Goal: Task Accomplishment & Management: Use online tool/utility

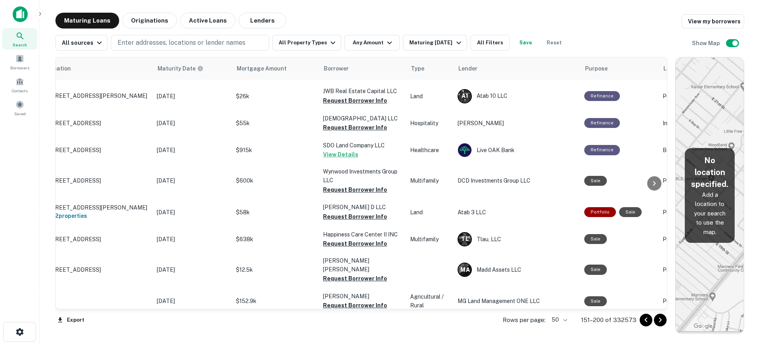
scroll to position [670, 0]
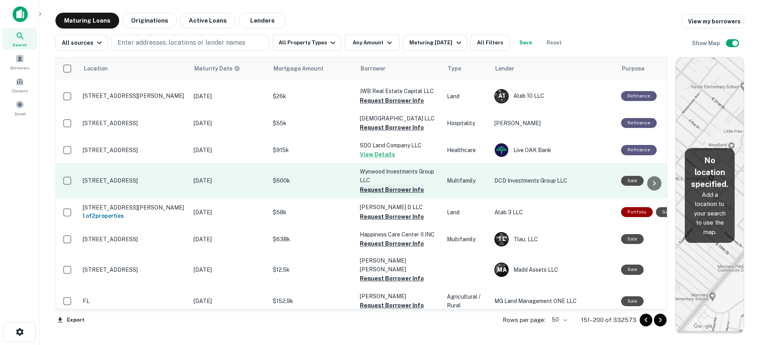
click at [404, 190] on button "Request Borrower Info" at bounding box center [392, 190] width 64 height 10
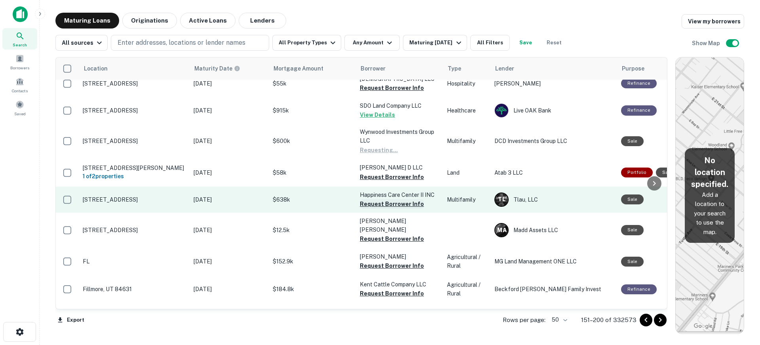
scroll to position [749, 0]
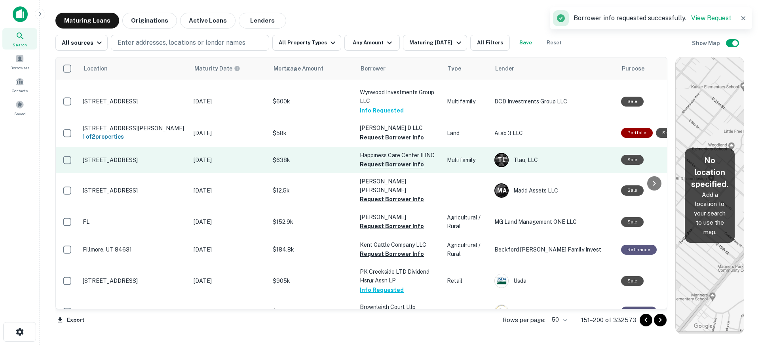
click at [392, 169] on button "Request Borrower Info" at bounding box center [392, 165] width 64 height 10
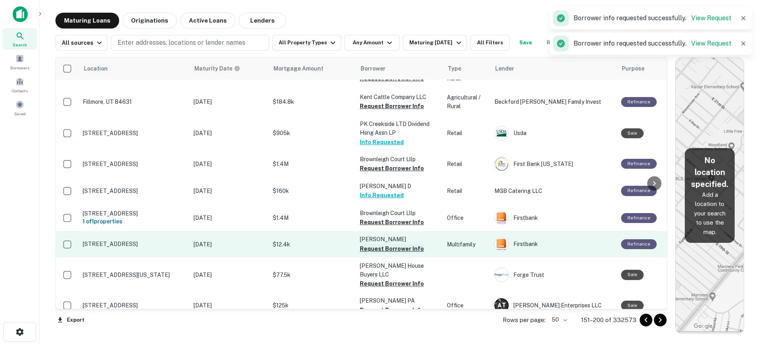
scroll to position [1026, 0]
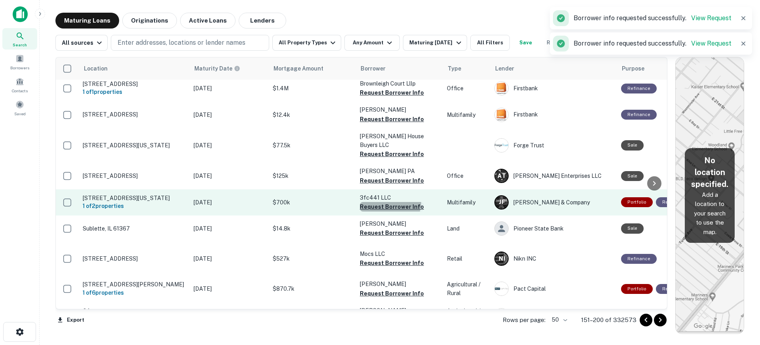
click at [389, 202] on button "Request Borrower Info" at bounding box center [392, 207] width 64 height 10
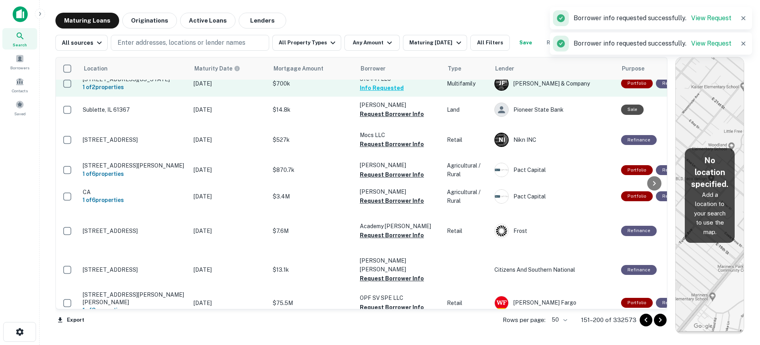
scroll to position [1204, 0]
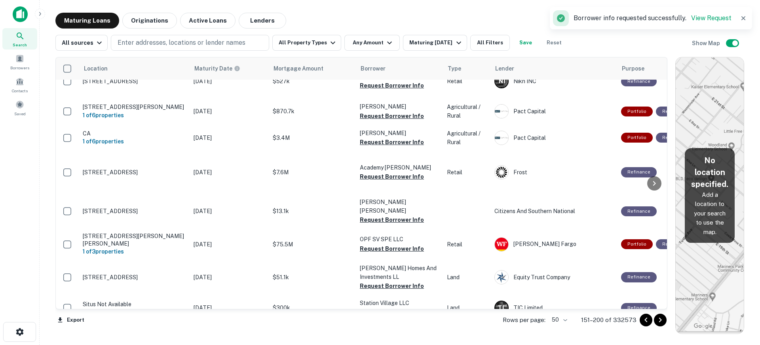
click at [662, 318] on icon "Go to next page" at bounding box center [661, 320] width 10 height 10
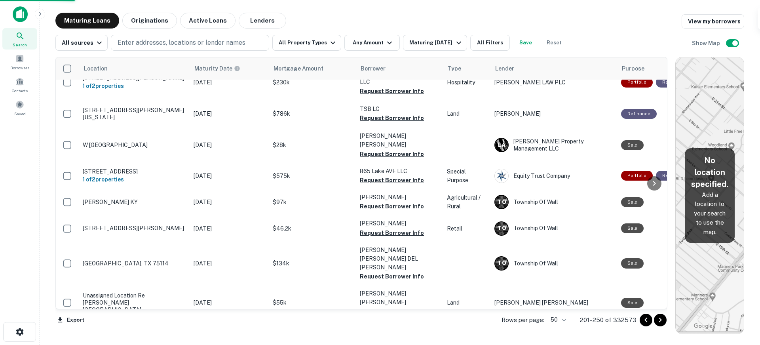
scroll to position [1189, 0]
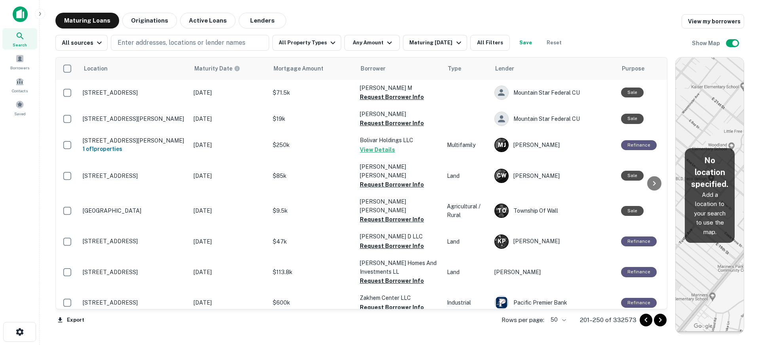
scroll to position [594, 0]
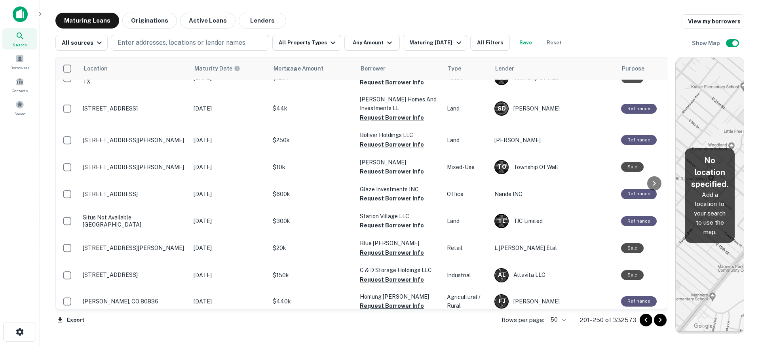
click at [660, 320] on icon "Go to next page" at bounding box center [661, 320] width 10 height 10
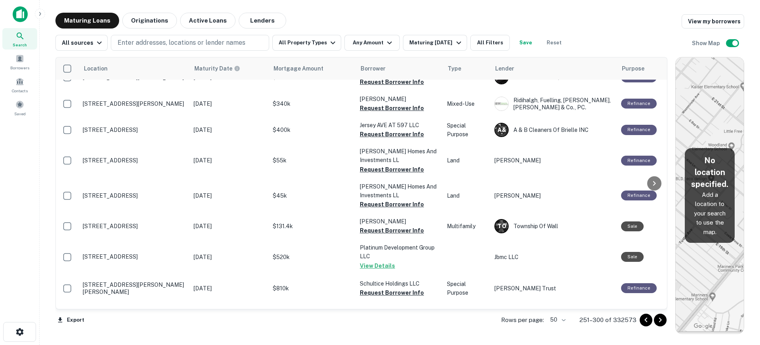
scroll to position [1202, 0]
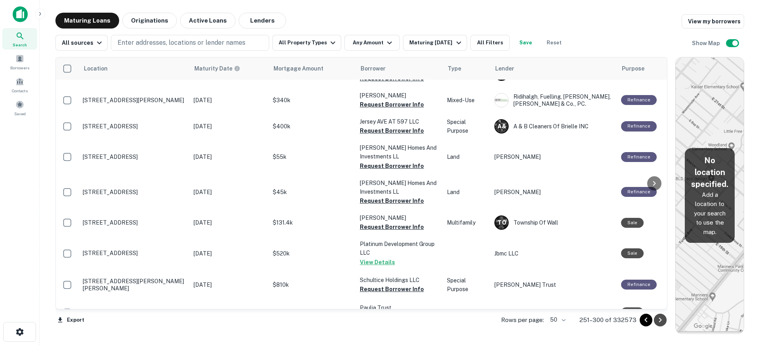
click at [659, 318] on icon "Go to next page" at bounding box center [661, 320] width 10 height 10
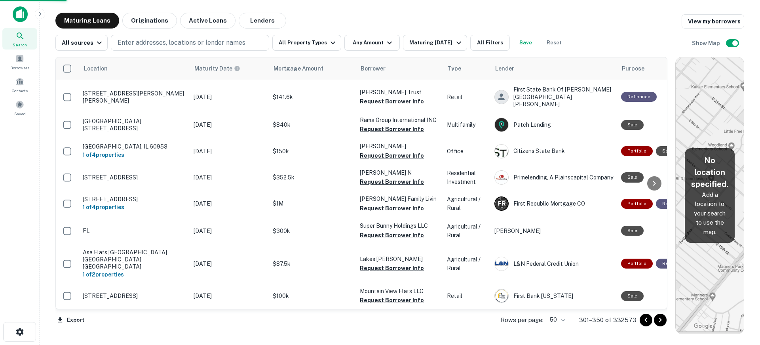
scroll to position [1169, 0]
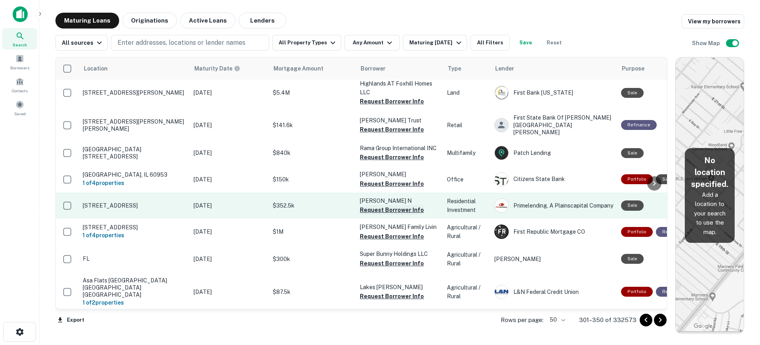
click at [387, 205] on button "Request Borrower Info" at bounding box center [392, 210] width 64 height 10
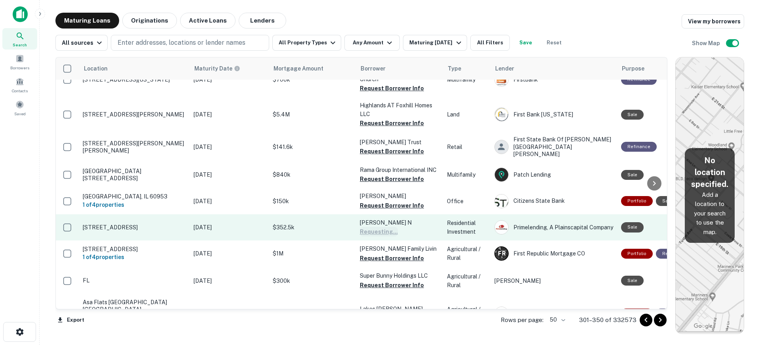
scroll to position [1130, 0]
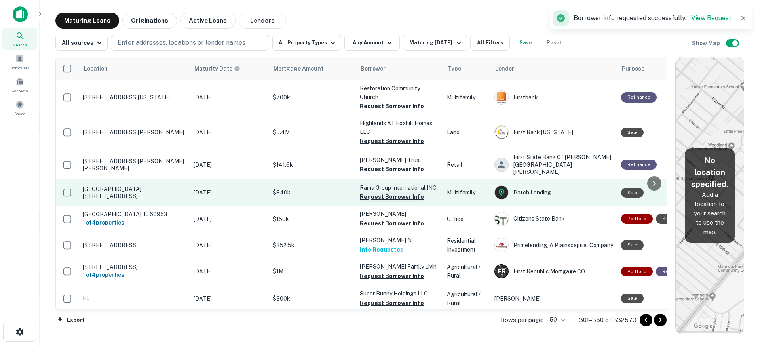
click at [390, 192] on button "Request Borrower Info" at bounding box center [392, 197] width 64 height 10
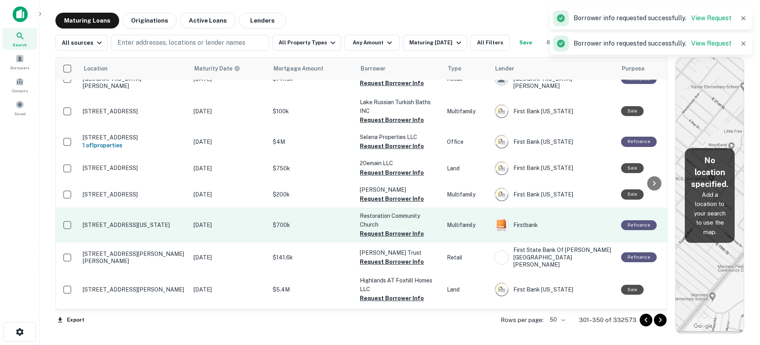
scroll to position [1011, 0]
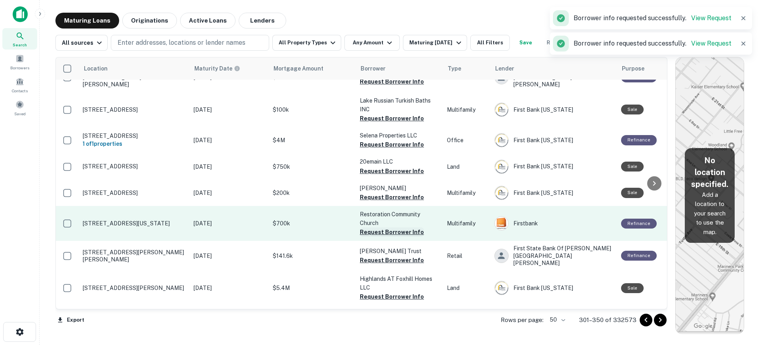
click at [390, 227] on button "Request Borrower Info" at bounding box center [392, 232] width 64 height 10
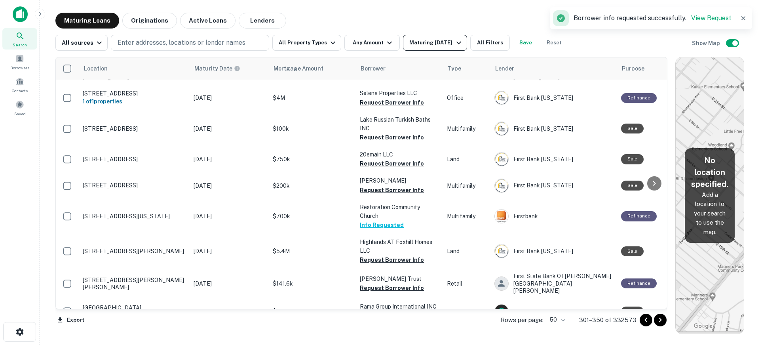
click at [439, 40] on div "Maturing [DATE]" at bounding box center [436, 43] width 54 height 10
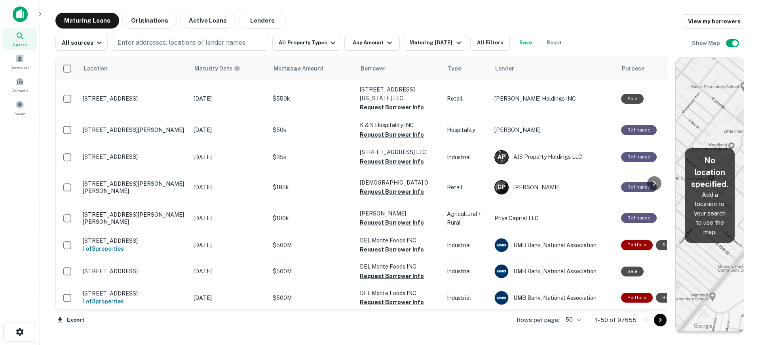
scroll to position [1178, 0]
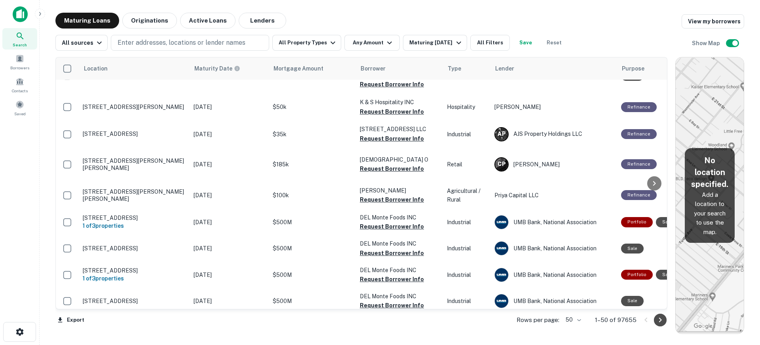
click at [657, 320] on icon "Go to next page" at bounding box center [661, 320] width 10 height 10
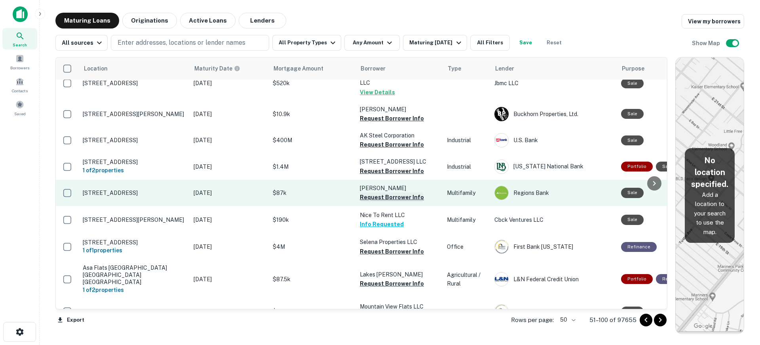
scroll to position [1214, 0]
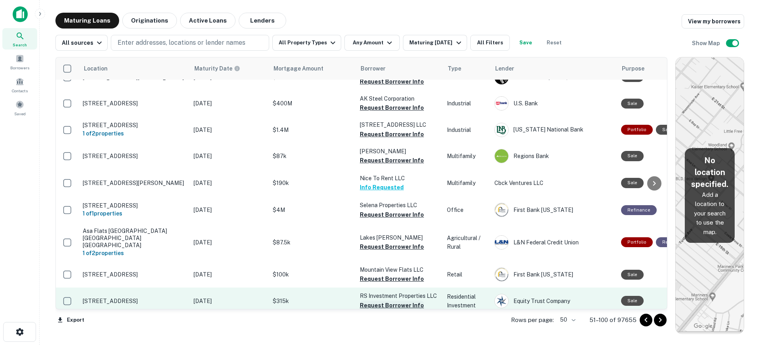
click at [397, 301] on button "Request Borrower Info" at bounding box center [392, 306] width 64 height 10
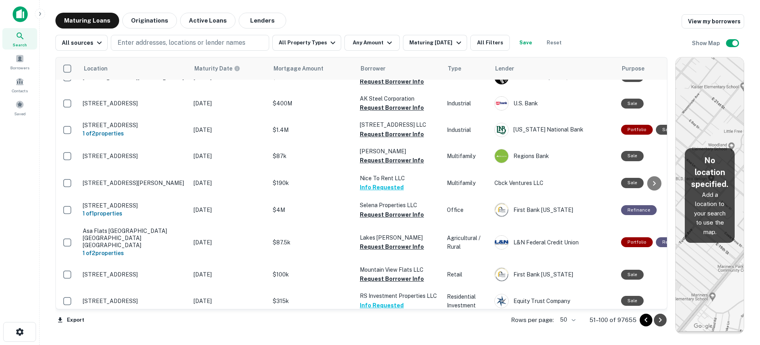
click at [662, 318] on icon "Go to next page" at bounding box center [661, 320] width 10 height 10
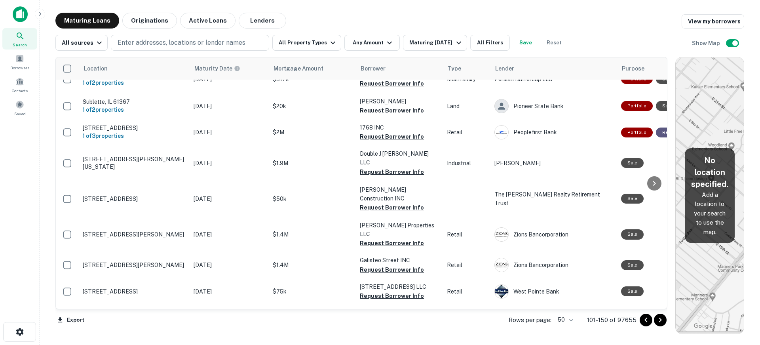
scroll to position [840, 0]
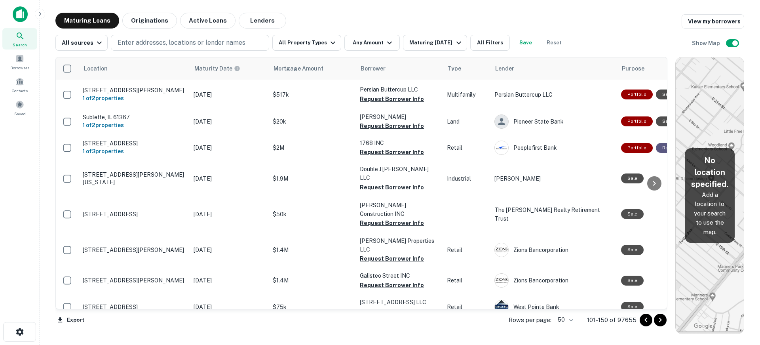
click at [392, 341] on button "Request Borrower Info" at bounding box center [392, 346] width 64 height 10
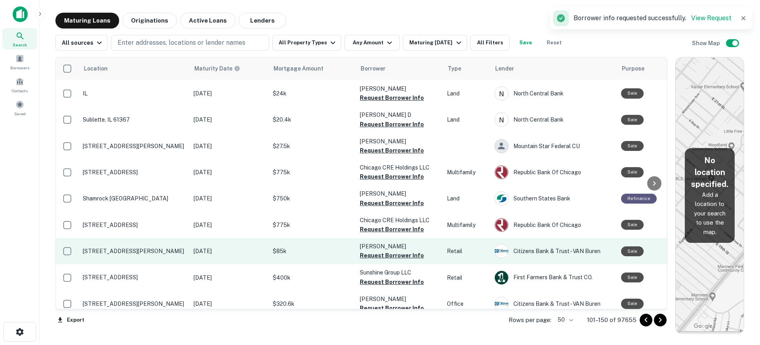
scroll to position [348, 0]
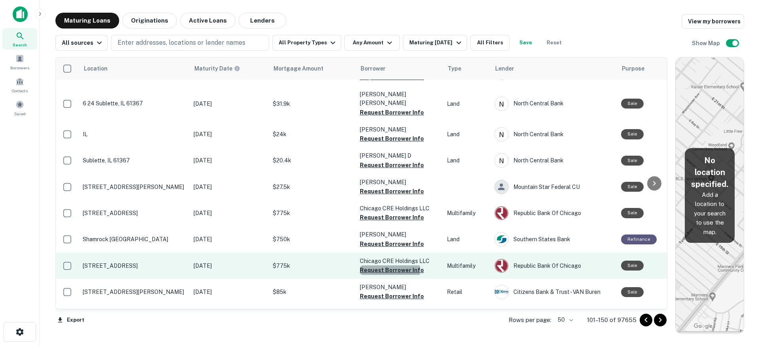
click at [384, 265] on button "Request Borrower Info" at bounding box center [392, 270] width 64 height 10
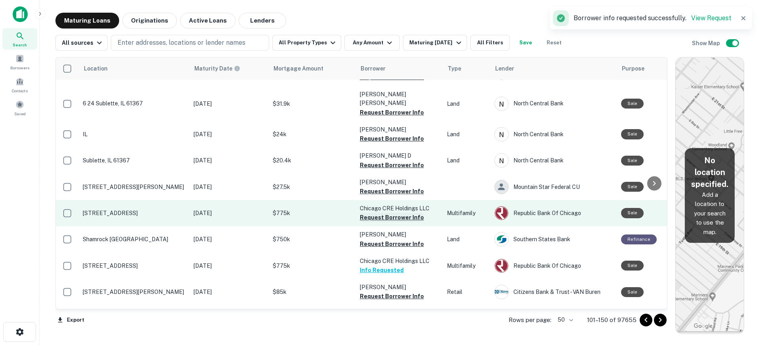
click at [398, 213] on button "Request Borrower Info" at bounding box center [392, 218] width 64 height 10
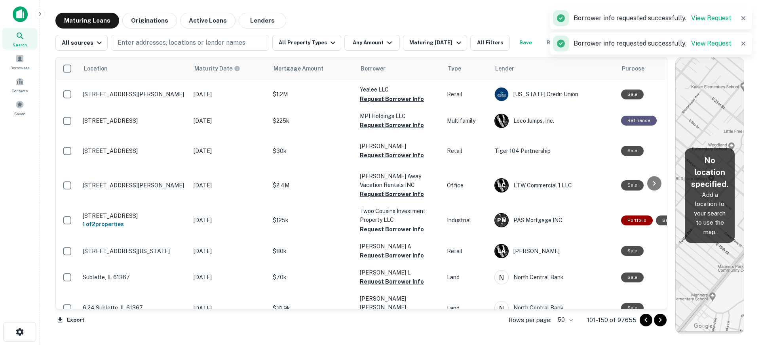
scroll to position [31, 0]
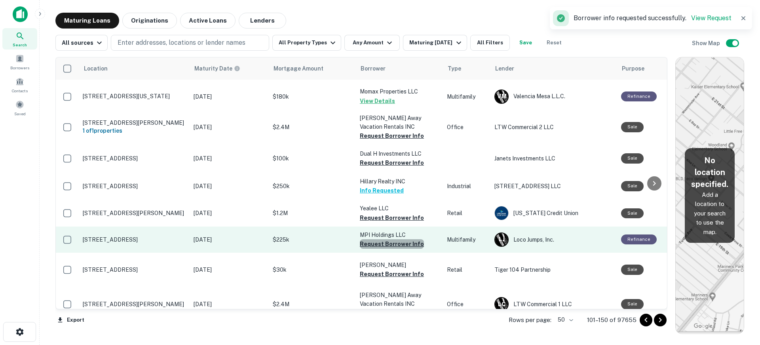
click at [397, 244] on button "Request Borrower Info" at bounding box center [392, 244] width 64 height 10
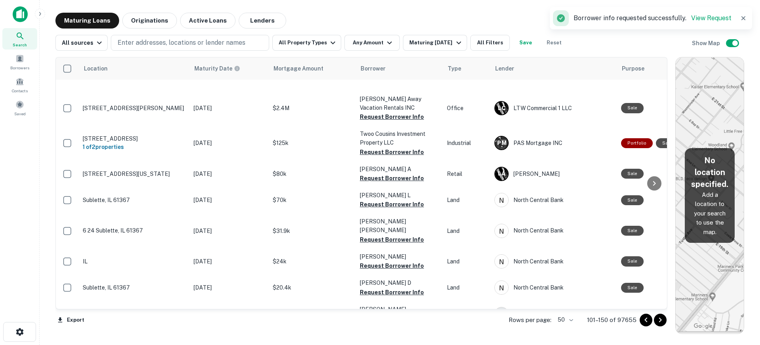
scroll to position [277, 0]
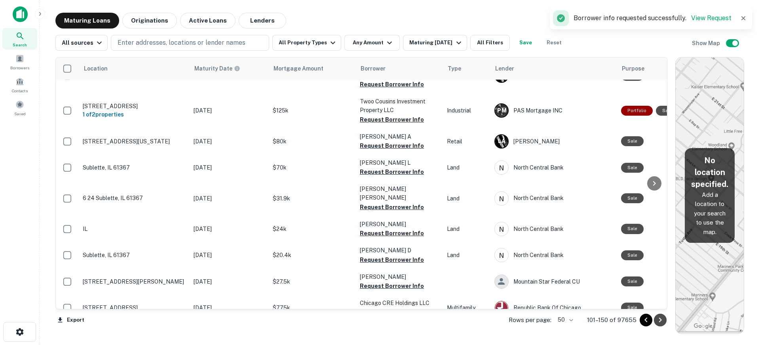
click at [662, 320] on icon "Go to next page" at bounding box center [661, 320] width 10 height 10
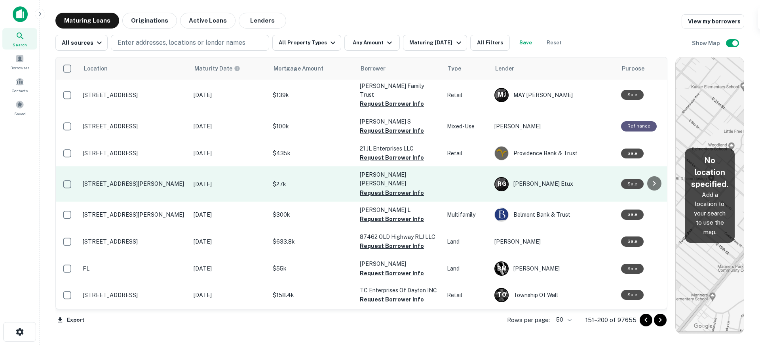
scroll to position [752, 0]
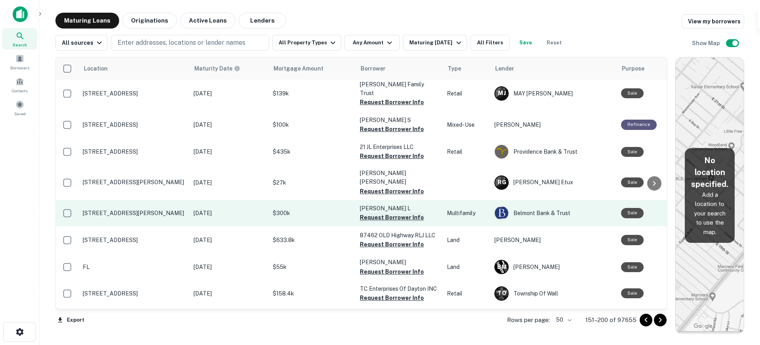
click at [374, 213] on button "Request Borrower Info" at bounding box center [392, 218] width 64 height 10
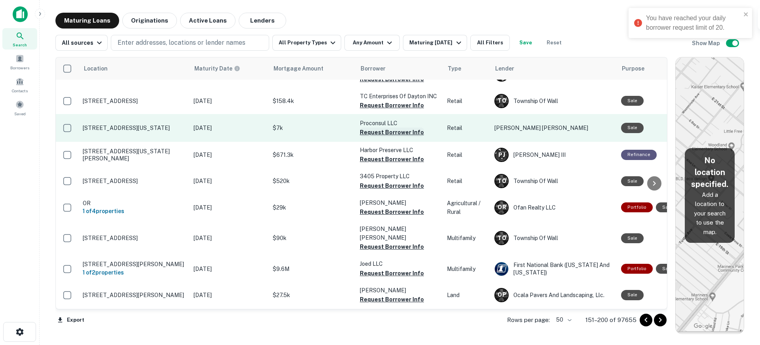
scroll to position [990, 0]
